Goal: Check status: Check status

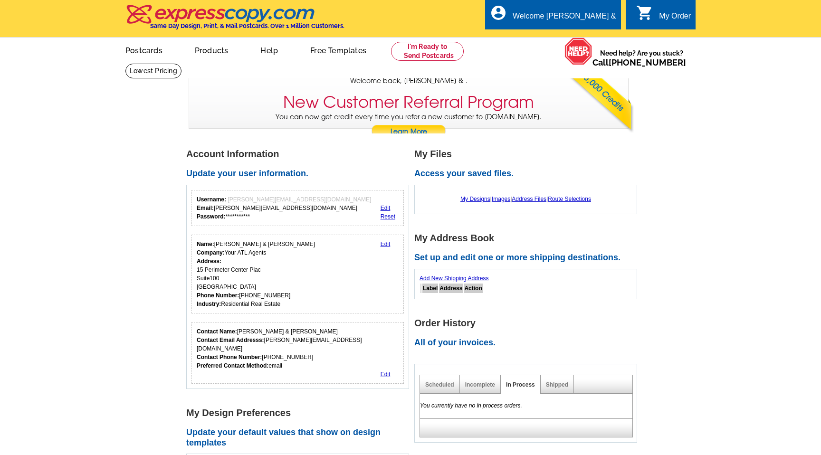
click at [481, 343] on h2 "All of your invoices." at bounding box center [529, 343] width 228 height 10
click at [430, 343] on h2 "All of your invoices." at bounding box center [529, 343] width 228 height 10
click at [435, 322] on h1 "Order History" at bounding box center [529, 324] width 228 height 10
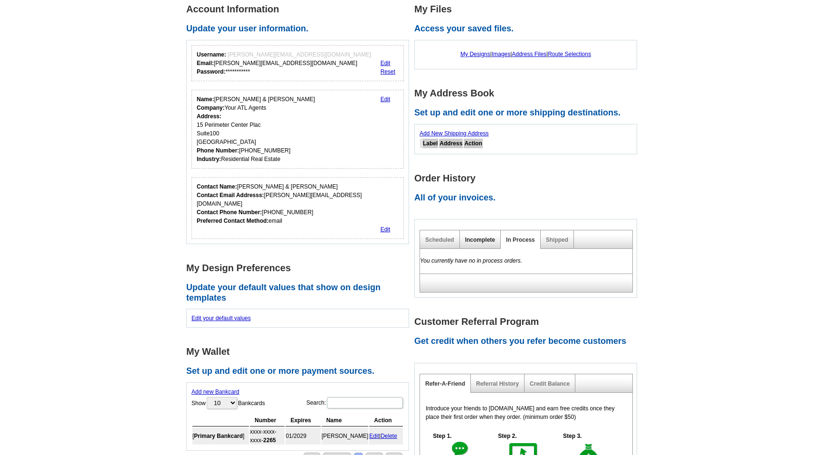
scroll to position [175, 0]
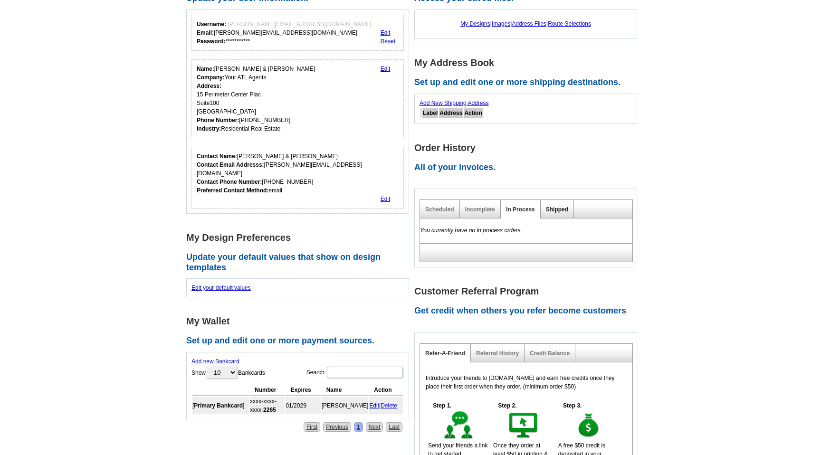
click at [555, 209] on link "Shipped" at bounding box center [557, 209] width 22 height 7
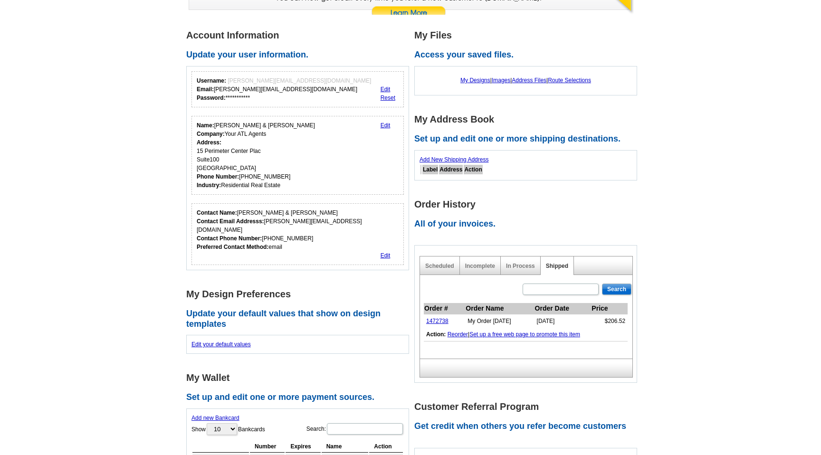
scroll to position [0, 0]
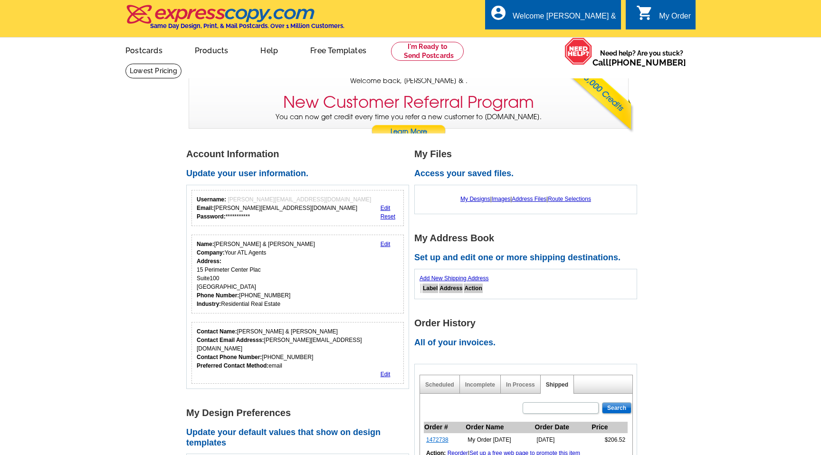
drag, startPoint x: 452, startPoint y: 442, endPoint x: 445, endPoint y: 440, distance: 6.3
click at [445, 440] on td "1472738" at bounding box center [444, 441] width 41 height 14
click at [437, 441] on link "1472738" at bounding box center [437, 440] width 22 height 7
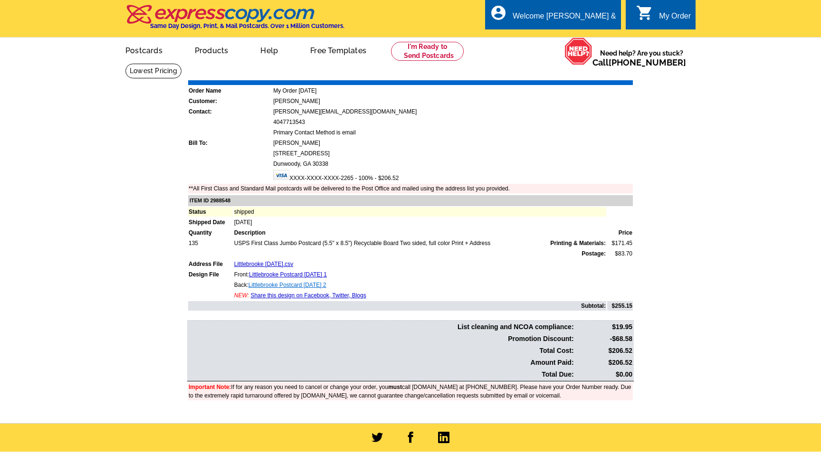
click at [295, 286] on link "Littlebrooke Postcard [DATE] 2" at bounding box center [288, 285] width 78 height 7
drag, startPoint x: 242, startPoint y: 75, endPoint x: 277, endPoint y: 72, distance: 35.3
click at [277, 72] on div "Order Number: 1472738 Download Invoice | Print Invoice" at bounding box center [410, 73] width 447 height 11
drag, startPoint x: 272, startPoint y: 75, endPoint x: 241, endPoint y: 75, distance: 31.4
click at [241, 75] on div "Order Number: 1472738 Download Invoice | Print Invoice" at bounding box center [410, 73] width 447 height 11
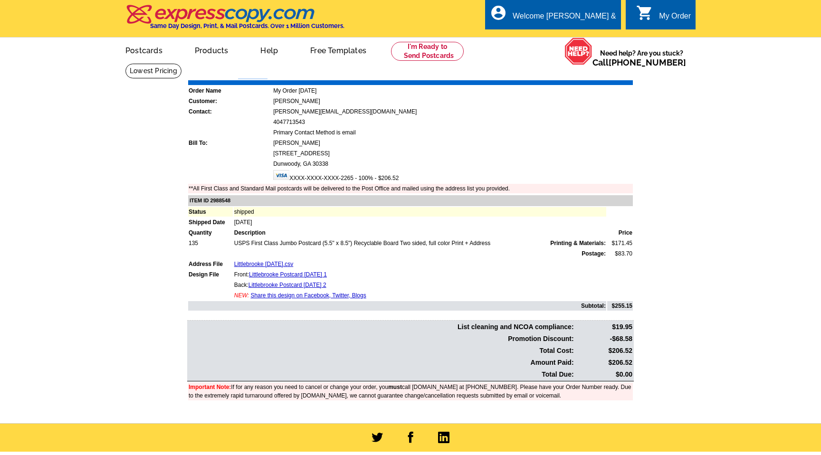
copy strong "1472738"
